Goal: Check status: Check status

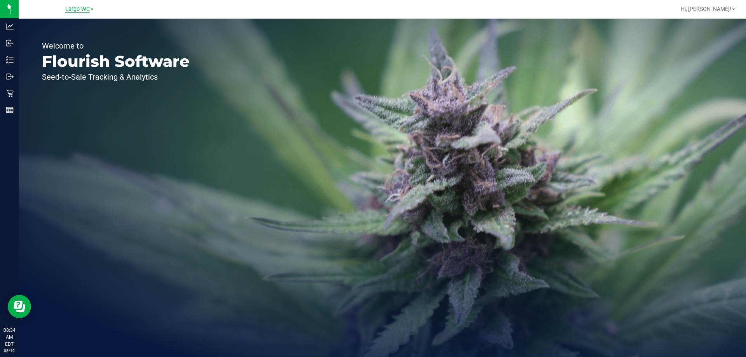
click at [84, 7] on span "Largo WC" at bounding box center [77, 9] width 24 height 7
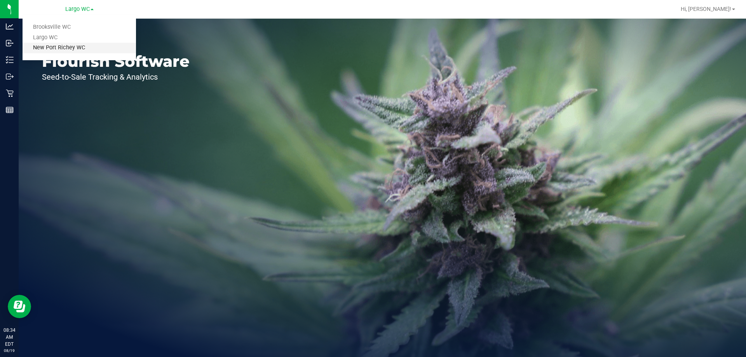
click at [64, 49] on link "New Port Richey WC" at bounding box center [79, 48] width 113 height 10
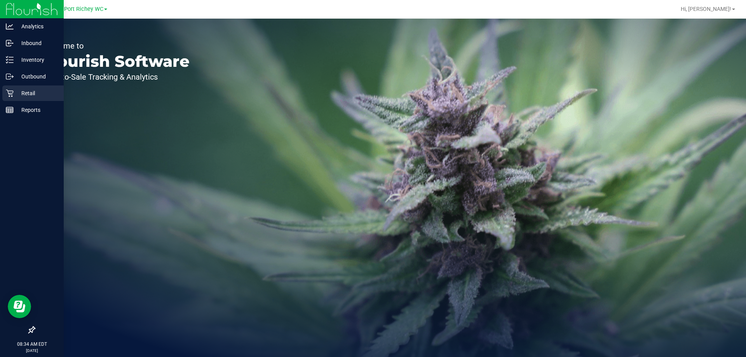
click at [22, 94] on p "Retail" at bounding box center [37, 93] width 47 height 9
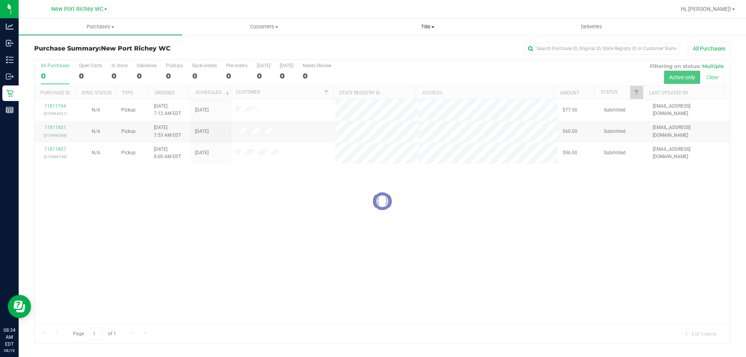
click at [433, 25] on span "Tills" at bounding box center [427, 26] width 163 height 7
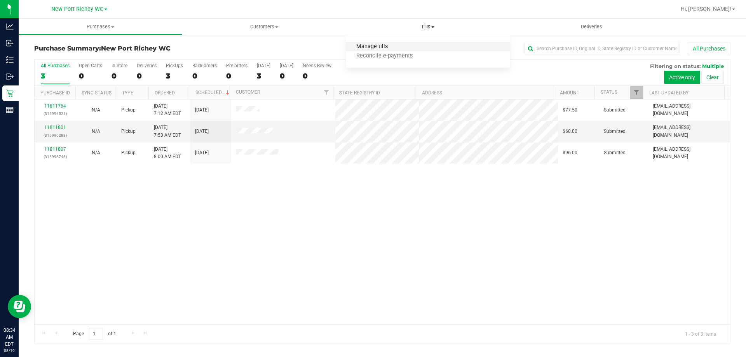
click at [368, 46] on span "Manage tills" at bounding box center [372, 46] width 52 height 7
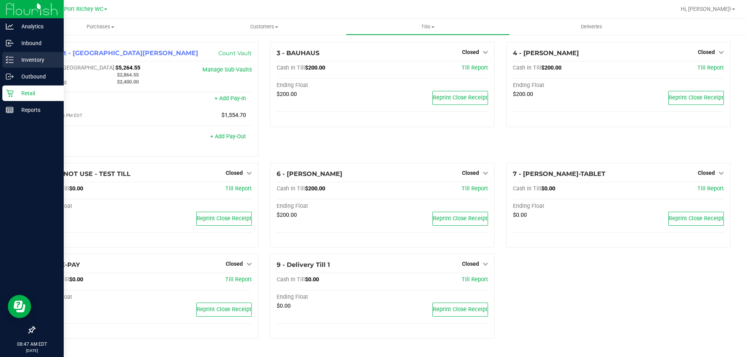
click at [15, 60] on p "Inventory" at bounding box center [37, 59] width 47 height 9
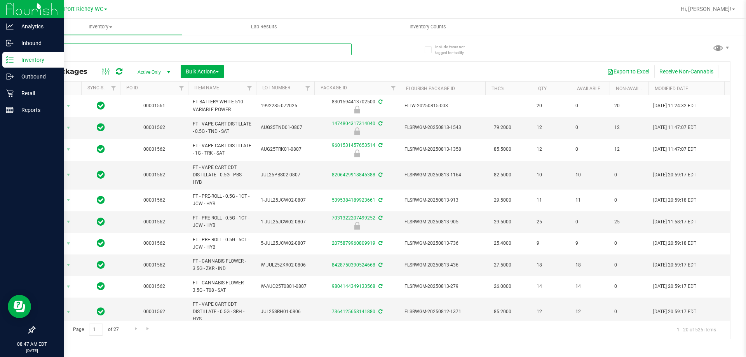
click at [118, 47] on input "text" at bounding box center [192, 49] width 317 height 12
type input "milk choc"
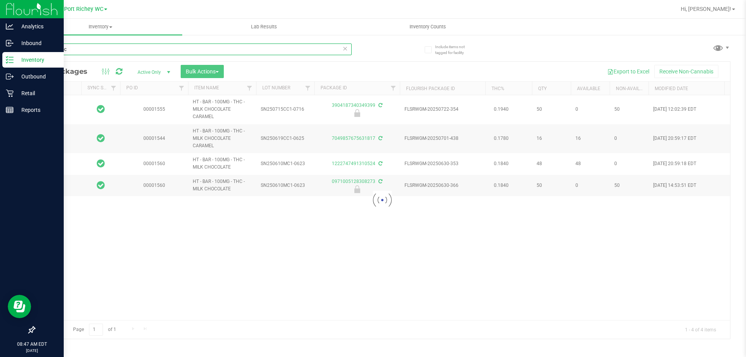
type input "[DATE]"
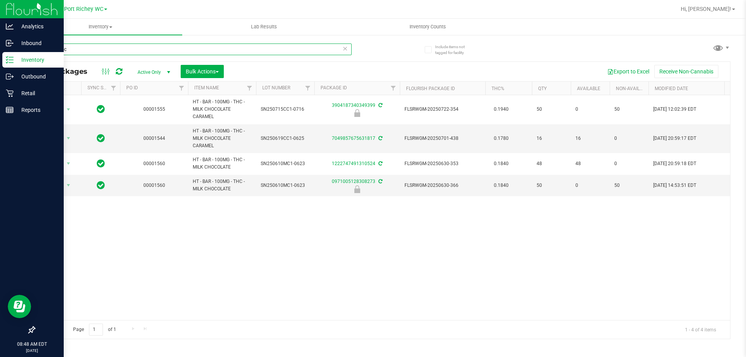
click at [102, 50] on input "milk choc" at bounding box center [192, 49] width 317 height 12
click at [101, 50] on input "milk choc" at bounding box center [192, 49] width 317 height 12
type input "milk choc"
click at [343, 50] on icon at bounding box center [344, 47] width 5 height 9
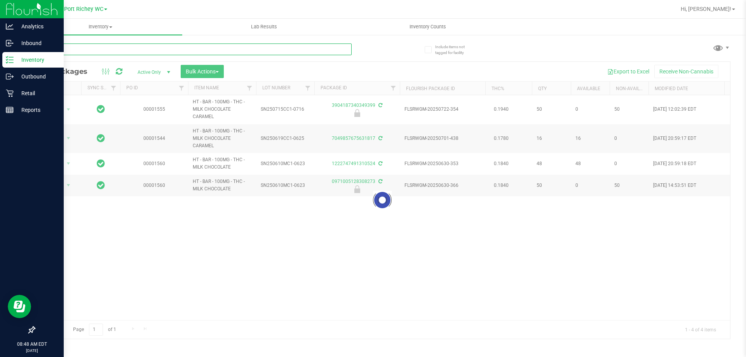
click at [308, 47] on input "text" at bounding box center [192, 49] width 317 height 12
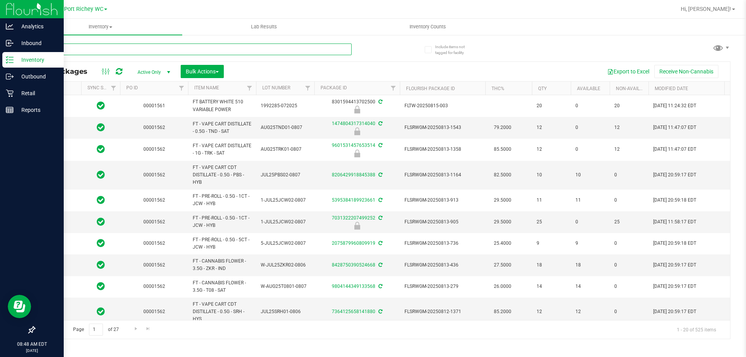
type input "p"
type input "[DATE]"
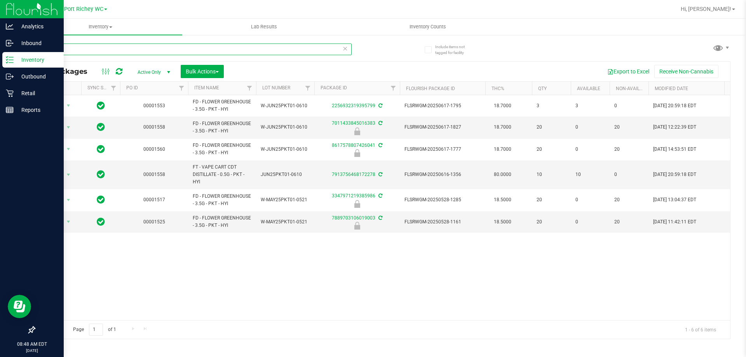
drag, startPoint x: 69, startPoint y: 53, endPoint x: 0, endPoint y: 53, distance: 69.1
click at [0, 53] on div "Analytics Inbound Inventory Outbound Retail Reports 08:48 AM EDT [DATE] 08/19 […" at bounding box center [373, 178] width 746 height 357
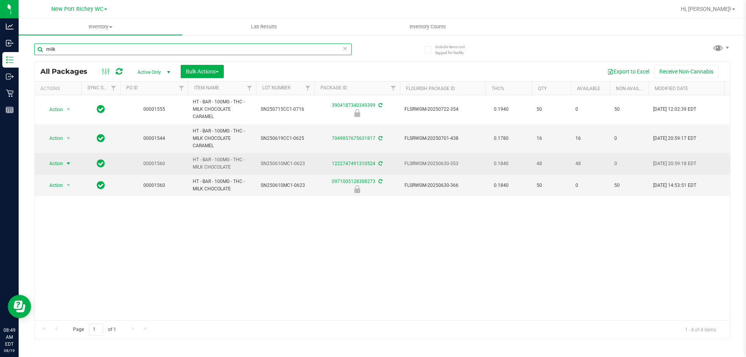
type input "milk"
click at [54, 163] on span "Action" at bounding box center [52, 163] width 21 height 11
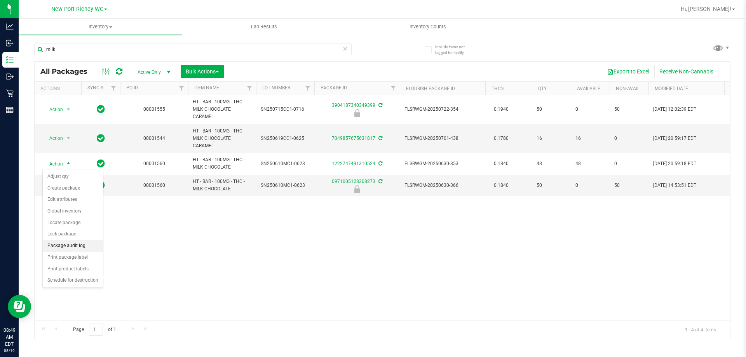
click at [73, 244] on li "Package audit log" at bounding box center [73, 246] width 60 height 12
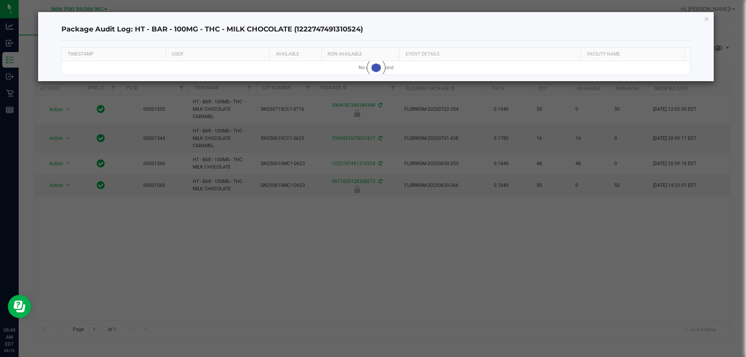
click at [73, 244] on body "Analytics Inbound Inventory Outbound Retail Reports 08:49 AM EDT [DATE] 08/19 […" at bounding box center [373, 178] width 746 height 357
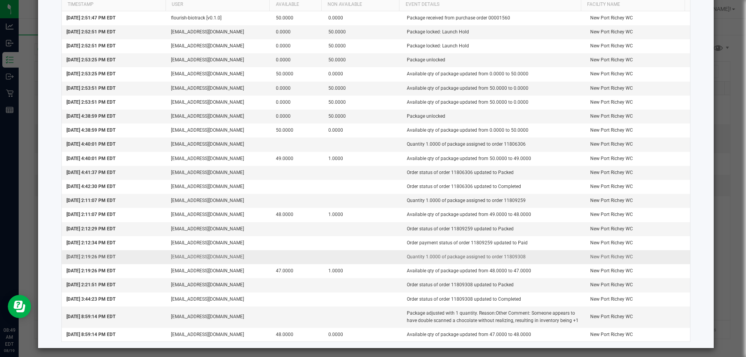
scroll to position [53, 0]
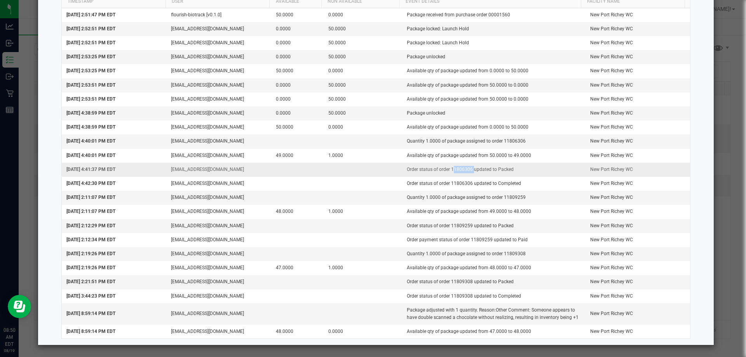
drag, startPoint x: 445, startPoint y: 168, endPoint x: 465, endPoint y: 172, distance: 20.6
click at [465, 172] on td "Order status of order 11806306 updated to Packed" at bounding box center [493, 170] width 183 height 14
copy td "11806306"
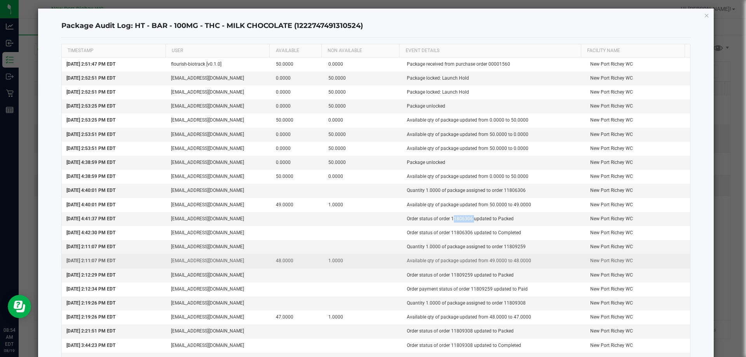
scroll to position [0, 0]
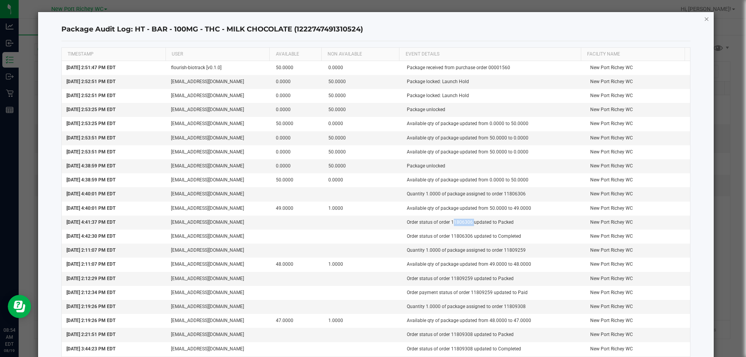
click at [704, 20] on icon "button" at bounding box center [706, 18] width 5 height 9
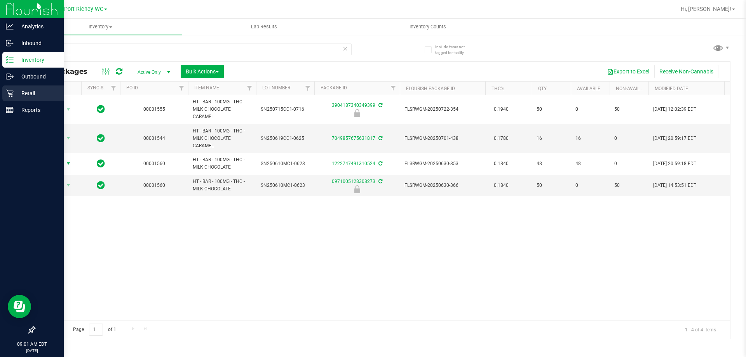
click at [12, 93] on icon at bounding box center [9, 93] width 7 height 7
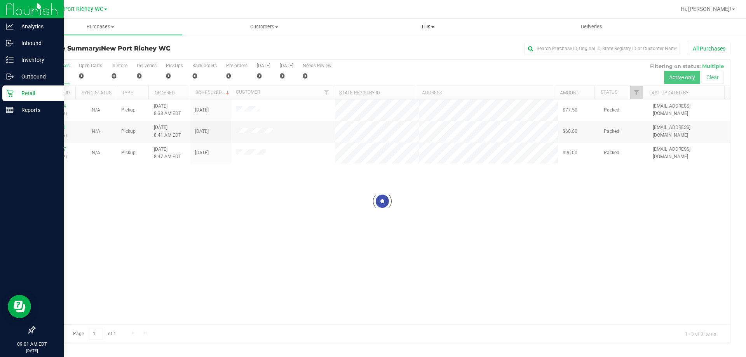
click at [429, 27] on span "Tills" at bounding box center [427, 26] width 163 height 7
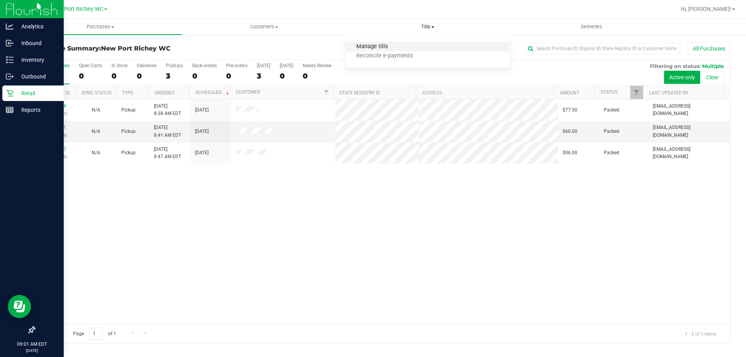
click at [373, 45] on span "Manage tills" at bounding box center [372, 46] width 52 height 7
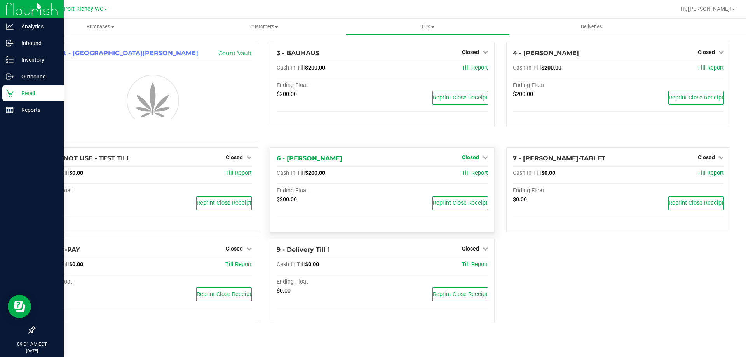
click at [476, 156] on span "Closed" at bounding box center [470, 157] width 17 height 6
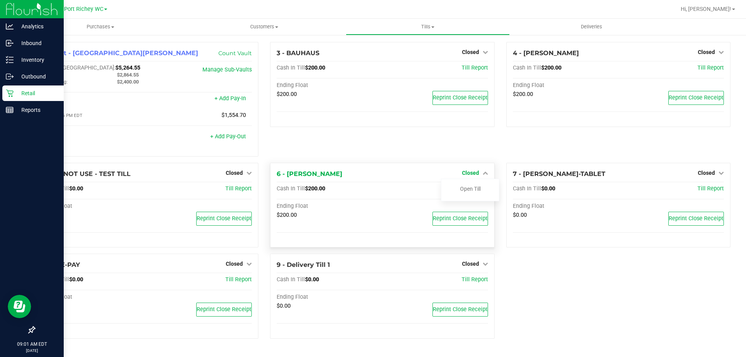
click at [466, 173] on span "Closed" at bounding box center [470, 173] width 17 height 6
click at [469, 172] on span "Closed" at bounding box center [470, 173] width 17 height 6
click at [464, 191] on link "Open Till" at bounding box center [470, 189] width 21 height 6
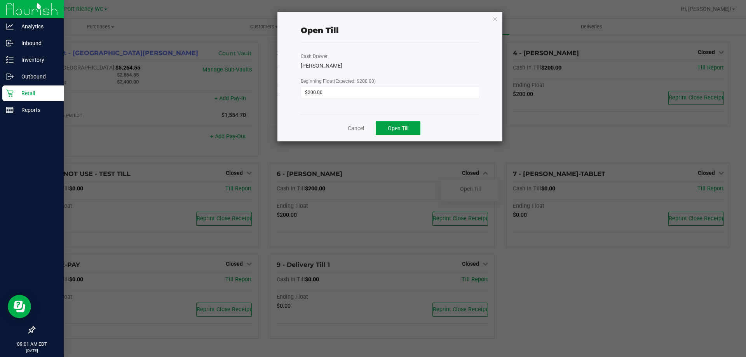
click at [408, 127] on span "Open Till" at bounding box center [398, 128] width 21 height 6
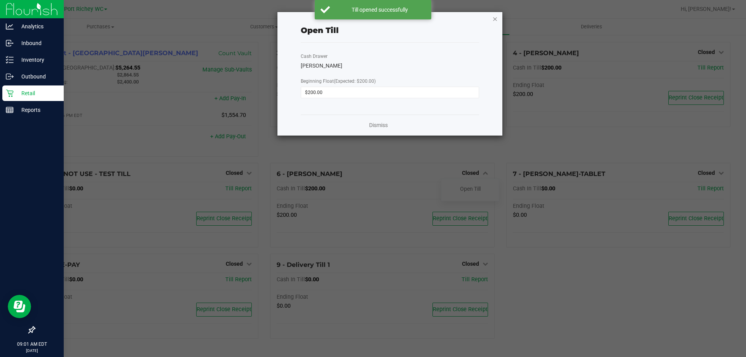
click at [495, 17] on icon "button" at bounding box center [494, 18] width 5 height 9
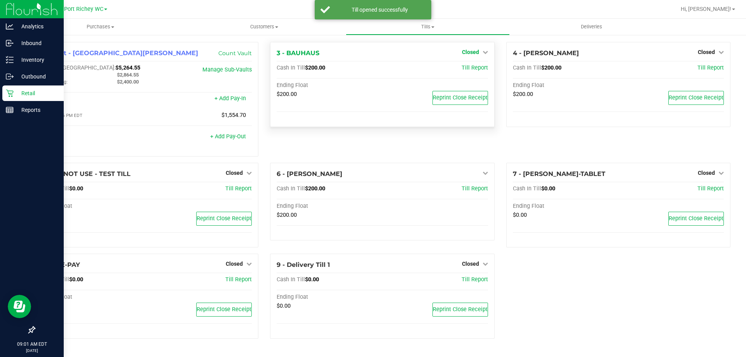
click at [470, 50] on span "Closed" at bounding box center [470, 52] width 17 height 6
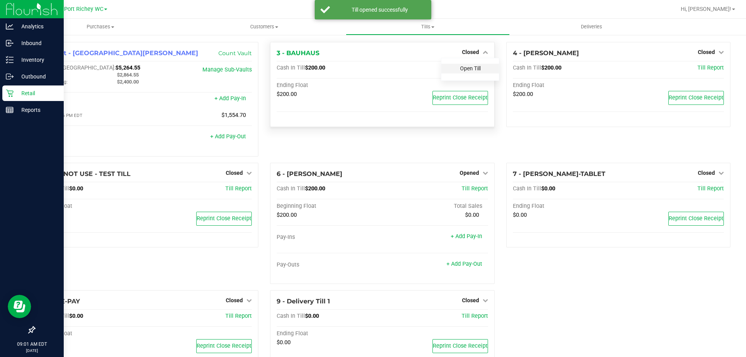
click at [467, 69] on link "Open Till" at bounding box center [470, 68] width 21 height 6
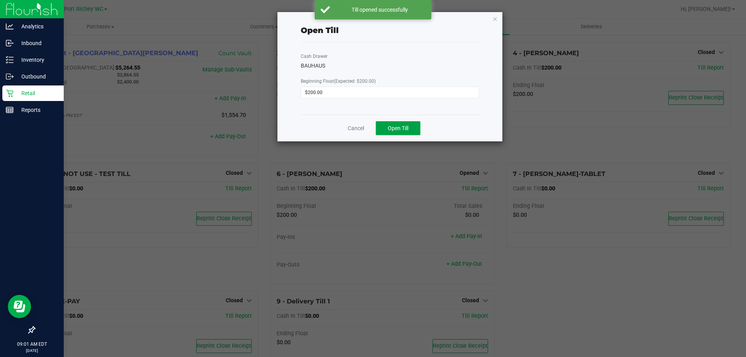
click at [400, 130] on span "Open Till" at bounding box center [398, 128] width 21 height 6
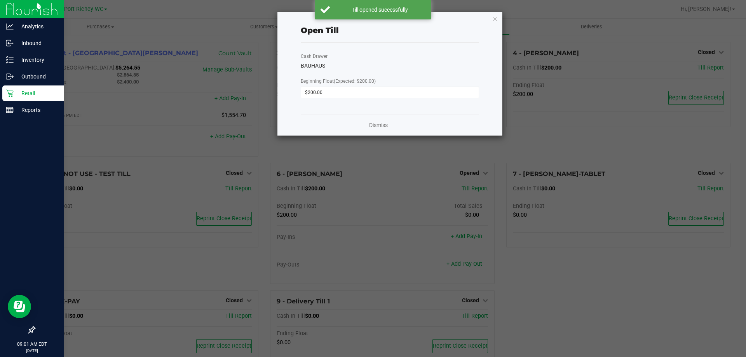
click at [495, 18] on icon "button" at bounding box center [494, 18] width 5 height 9
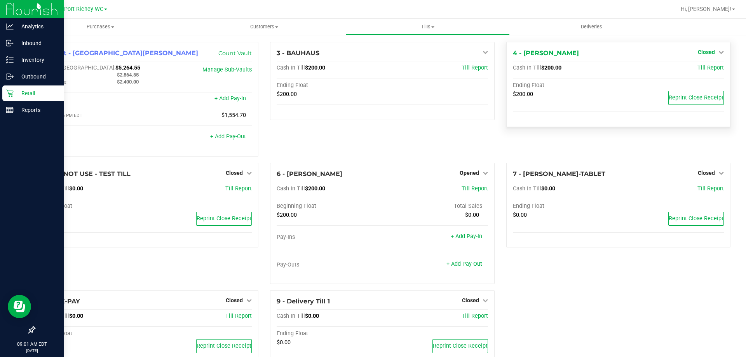
click at [699, 52] on span "Closed" at bounding box center [705, 52] width 17 height 6
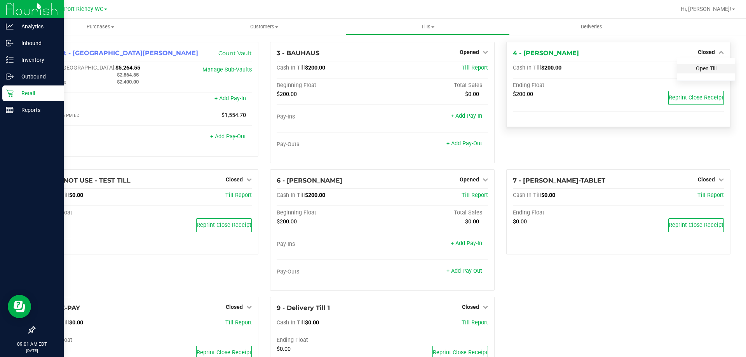
click at [696, 68] on link "Open Till" at bounding box center [706, 68] width 21 height 6
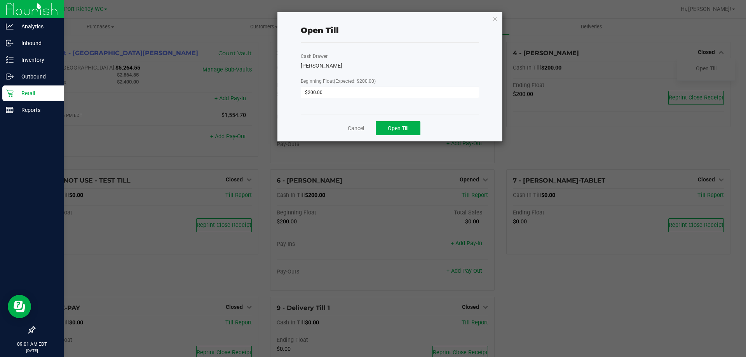
click at [391, 121] on div "Cancel Open Till" at bounding box center [390, 128] width 178 height 27
click at [411, 129] on button "Open Till" at bounding box center [398, 128] width 45 height 14
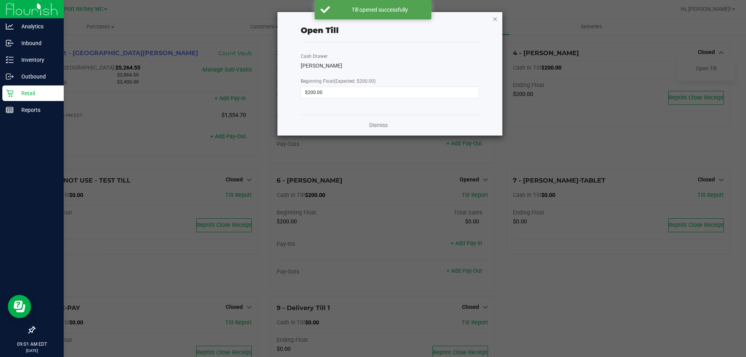
click at [494, 19] on icon "button" at bounding box center [494, 18] width 5 height 9
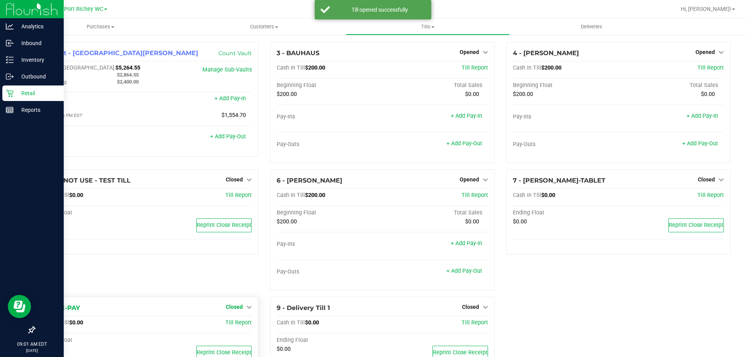
click at [235, 307] on span "Closed" at bounding box center [234, 307] width 17 height 6
click at [238, 324] on link "Open Till" at bounding box center [234, 323] width 21 height 6
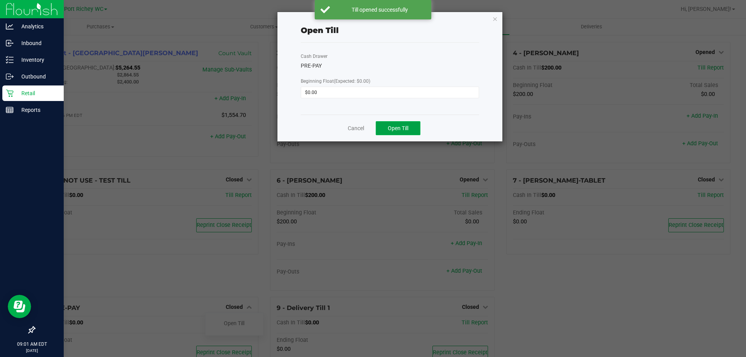
click at [390, 127] on span "Open Till" at bounding box center [398, 128] width 21 height 6
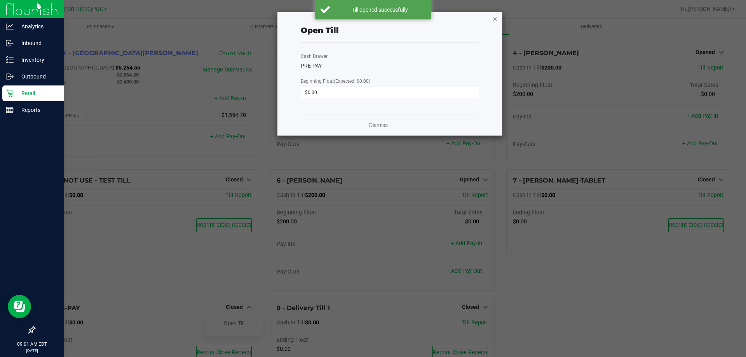
click at [495, 17] on icon "button" at bounding box center [494, 18] width 5 height 9
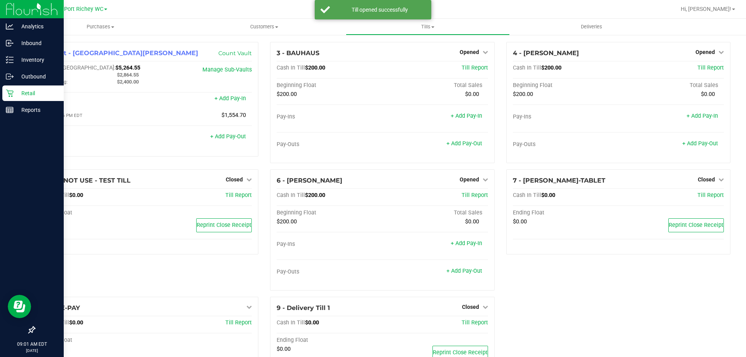
click at [565, 297] on div "1 - Vault - New Port [PERSON_NAME] Count Vault Cash In Vault: $5,264.55 Main: $…" at bounding box center [382, 215] width 708 height 346
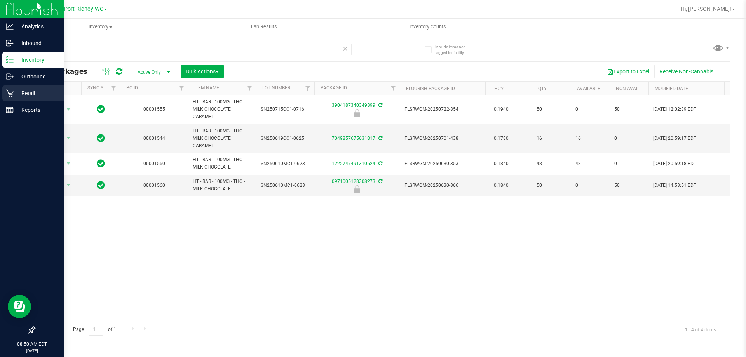
click at [16, 95] on p "Retail" at bounding box center [37, 93] width 47 height 9
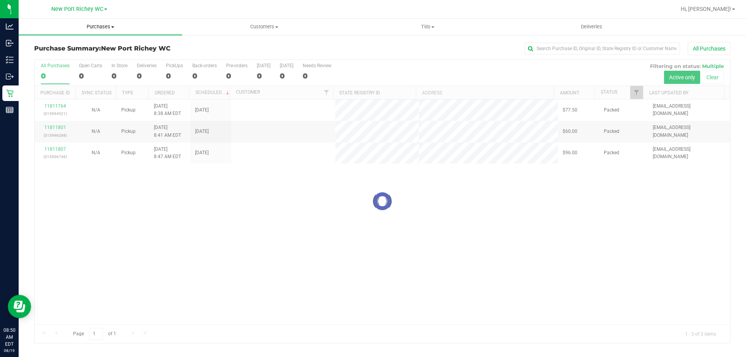
click at [103, 26] on span "Purchases" at bounding box center [100, 26] width 163 height 7
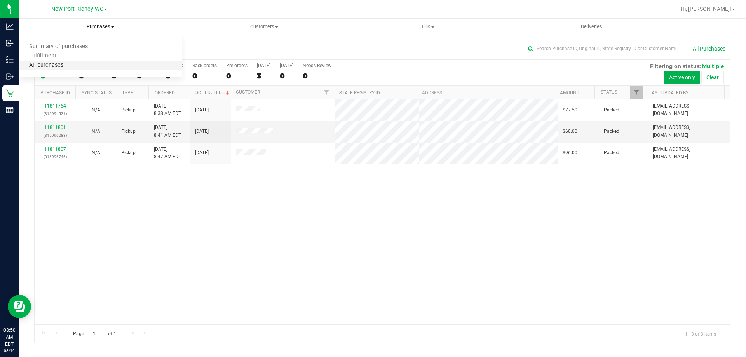
click at [51, 66] on span "All purchases" at bounding box center [46, 65] width 55 height 7
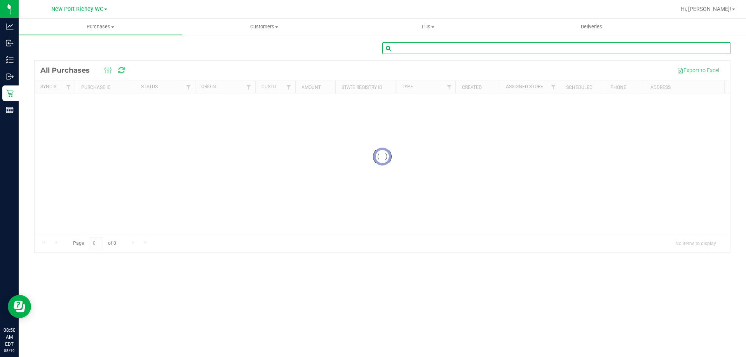
click at [532, 47] on input "text" at bounding box center [556, 48] width 348 height 12
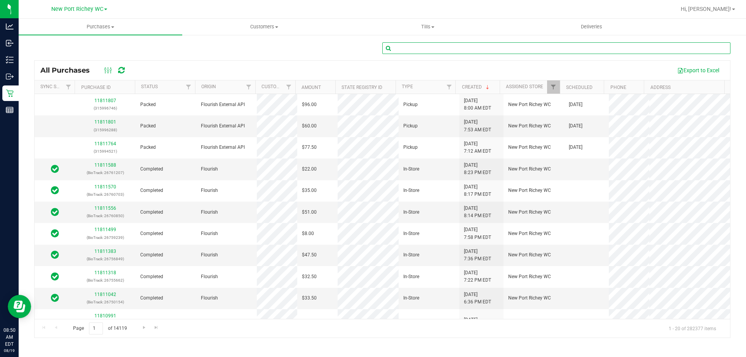
paste input "11806306"
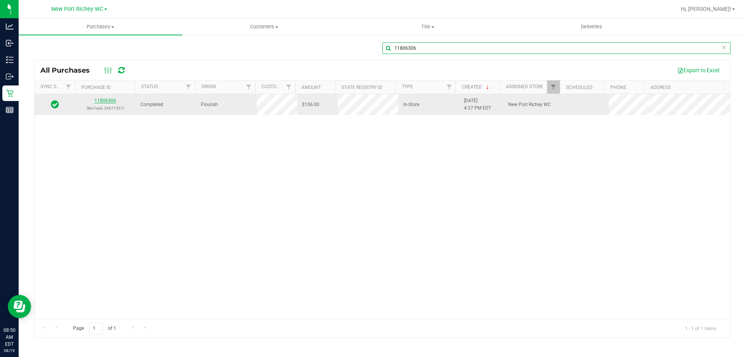
type input "11806306"
click at [108, 101] on link "11806306" at bounding box center [105, 100] width 22 height 5
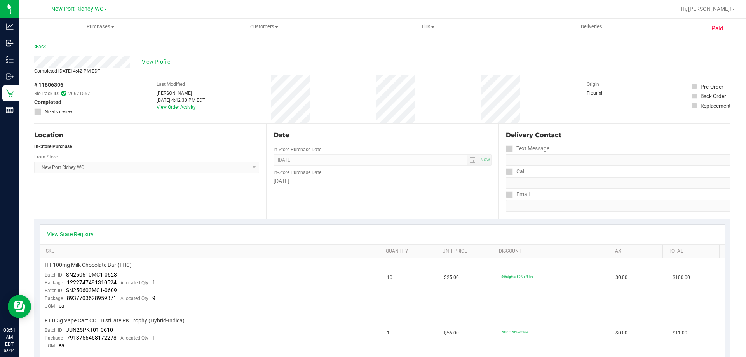
click at [179, 110] on link "View Order Activity" at bounding box center [176, 106] width 39 height 5
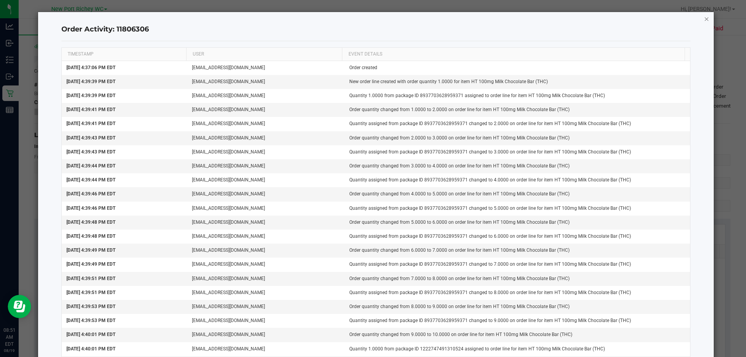
click at [704, 18] on icon "button" at bounding box center [706, 18] width 5 height 9
